Goal: Information Seeking & Learning: Learn about a topic

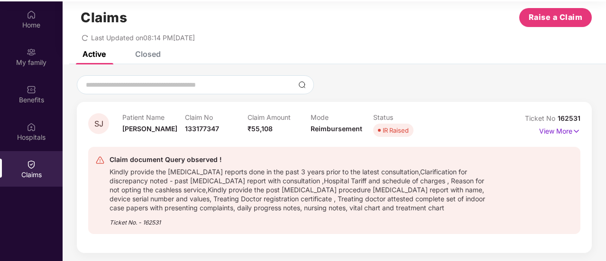
scroll to position [53, 0]
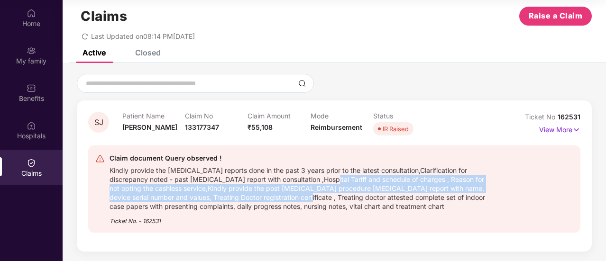
drag, startPoint x: 316, startPoint y: 182, endPoint x: 261, endPoint y: 201, distance: 58.5
click at [261, 201] on div "Kindly provide the [MEDICAL_DATA] reports done in the past 3 years prior to the…" at bounding box center [301, 187] width 384 height 47
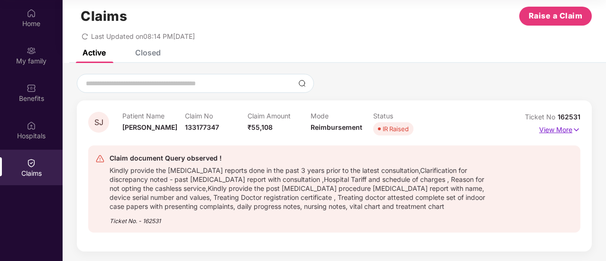
click at [564, 130] on p "View More" at bounding box center [559, 128] width 41 height 13
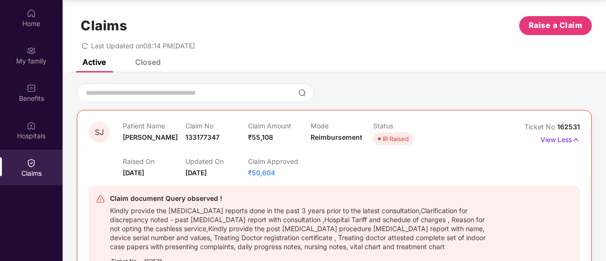
scroll to position [3, 0]
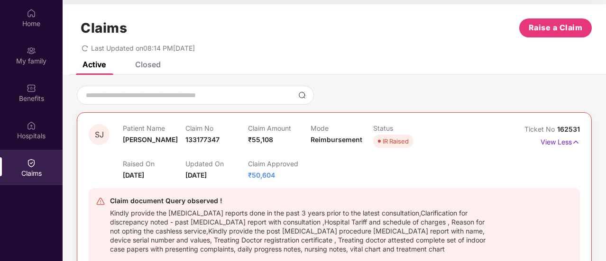
click at [263, 176] on span "₹50,604" at bounding box center [261, 175] width 27 height 8
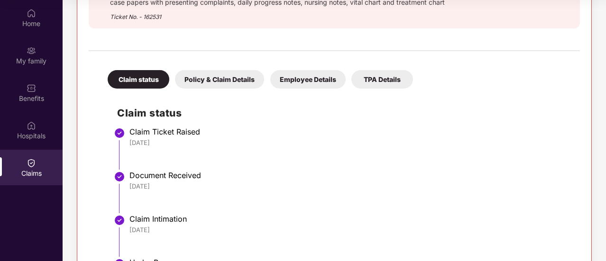
scroll to position [255, 0]
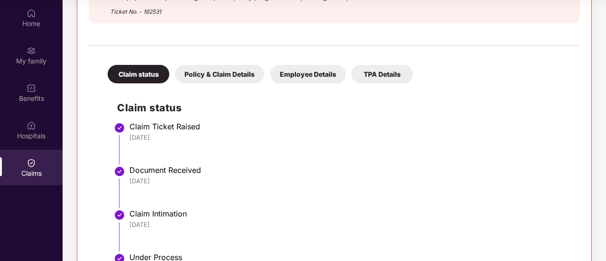
click at [252, 75] on div "Policy & Claim Details" at bounding box center [219, 74] width 89 height 18
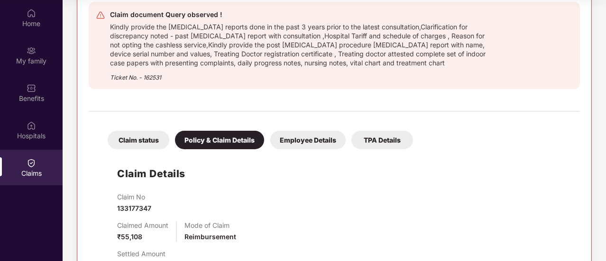
click at [323, 146] on div "Employee Details" at bounding box center [307, 140] width 75 height 18
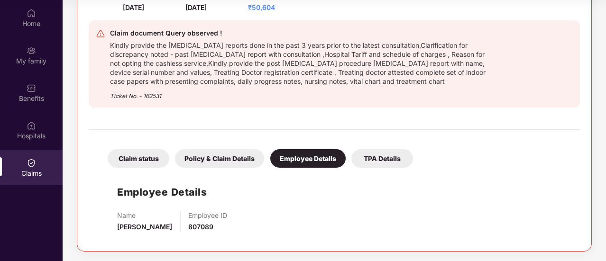
scroll to position [171, 0]
click at [374, 158] on div "TPA Details" at bounding box center [382, 159] width 62 height 18
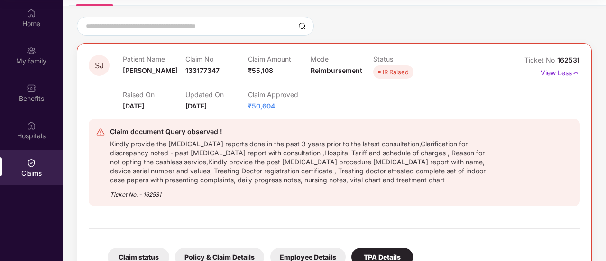
scroll to position [73, 0]
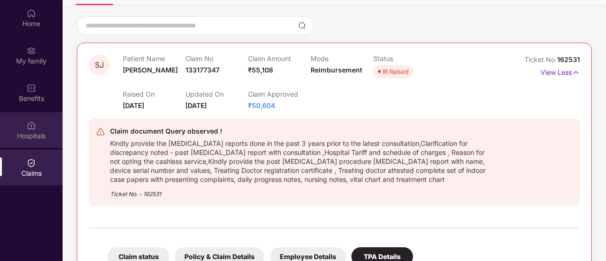
click at [34, 127] on img at bounding box center [31, 125] width 9 height 9
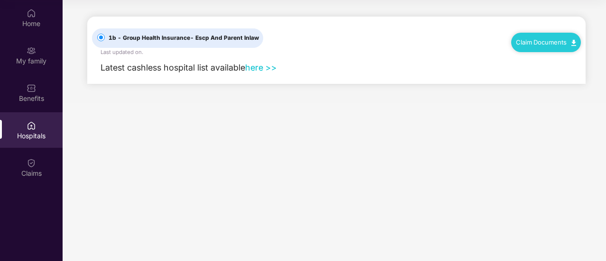
click at [261, 69] on link "here >>" at bounding box center [261, 68] width 32 height 10
